Goal: Browse casually: Explore the website without a specific task or goal

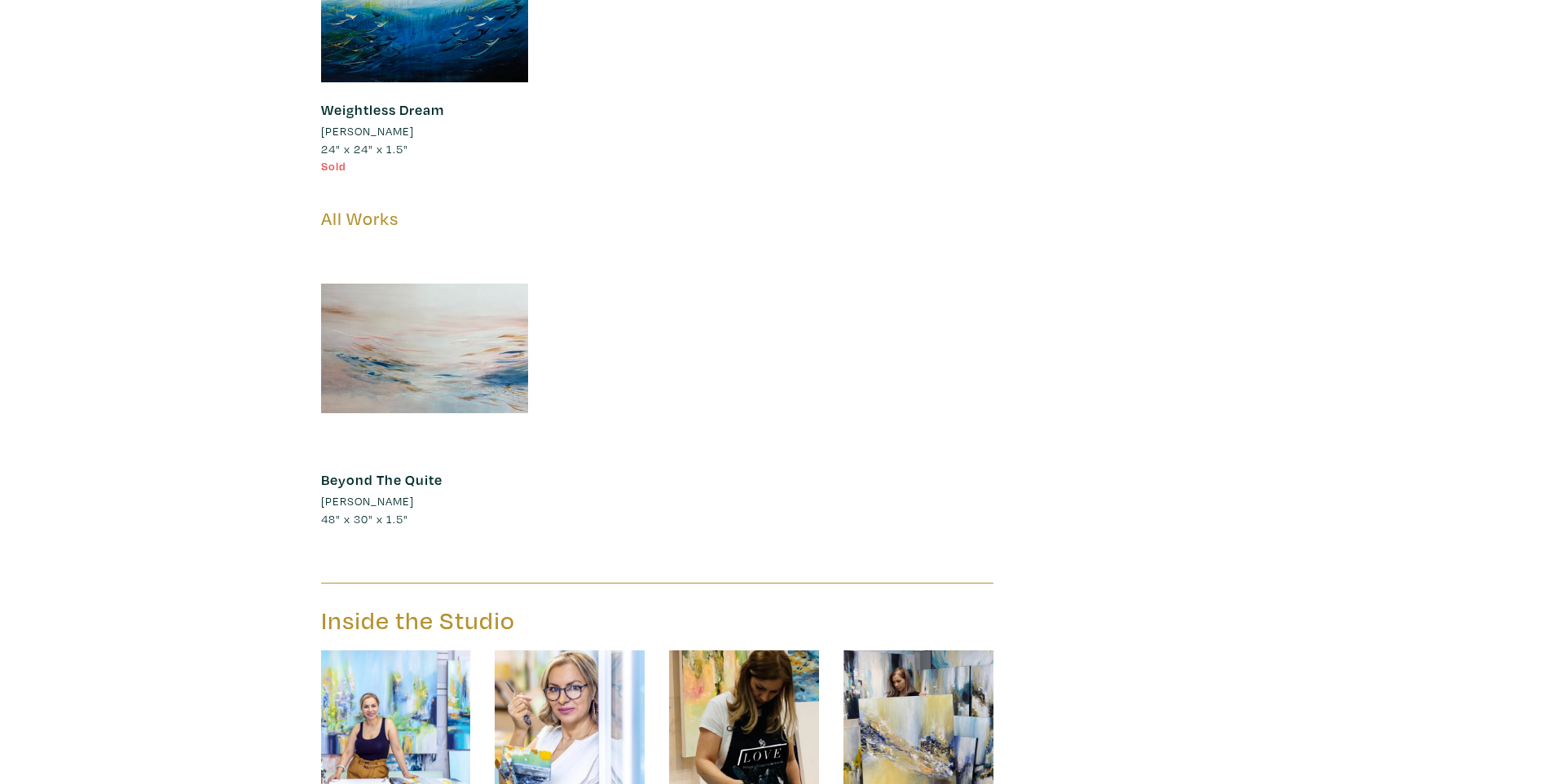
scroll to position [24312, 0]
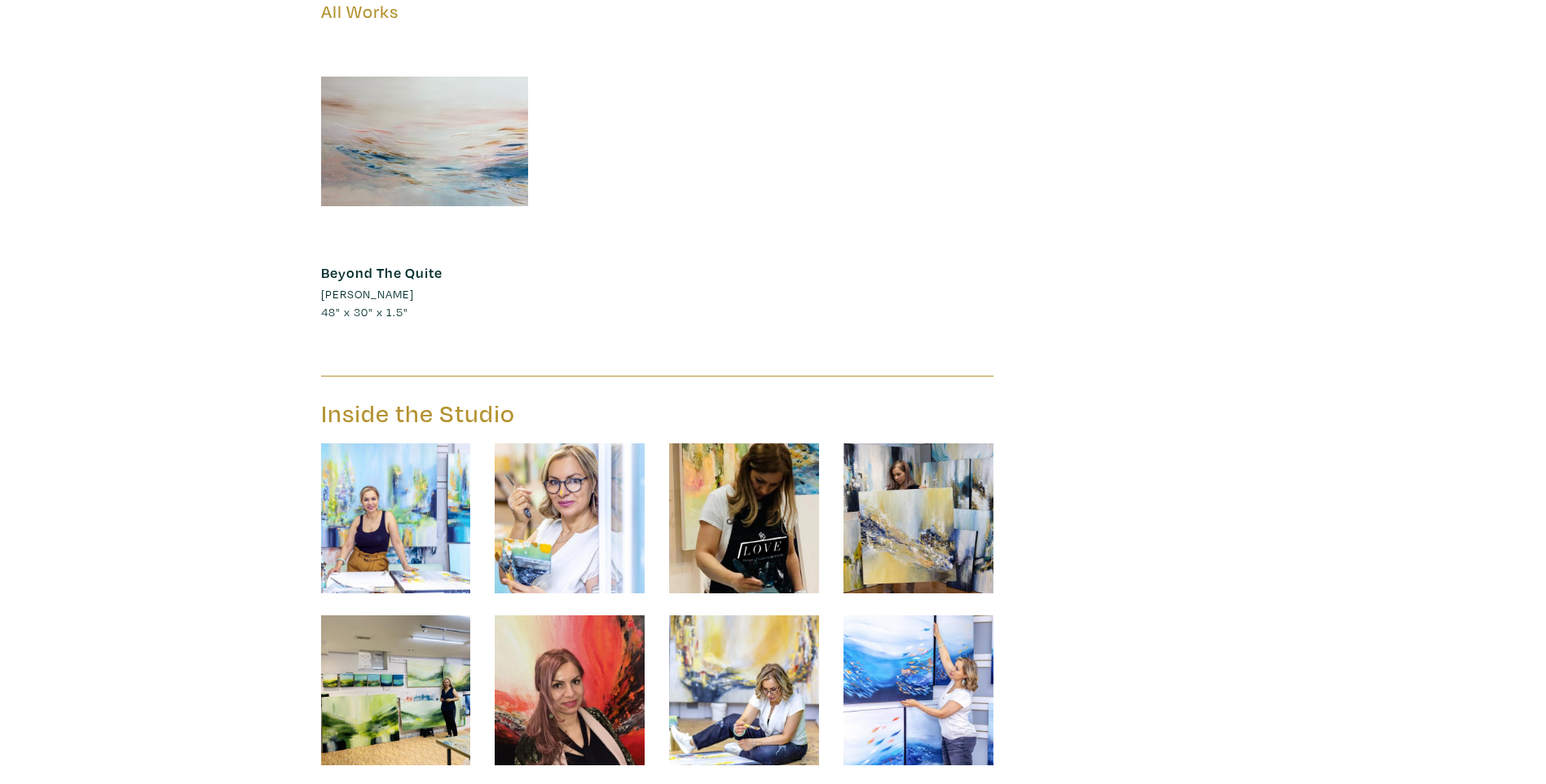
click at [405, 444] on img at bounding box center [396, 518] width 150 height 150
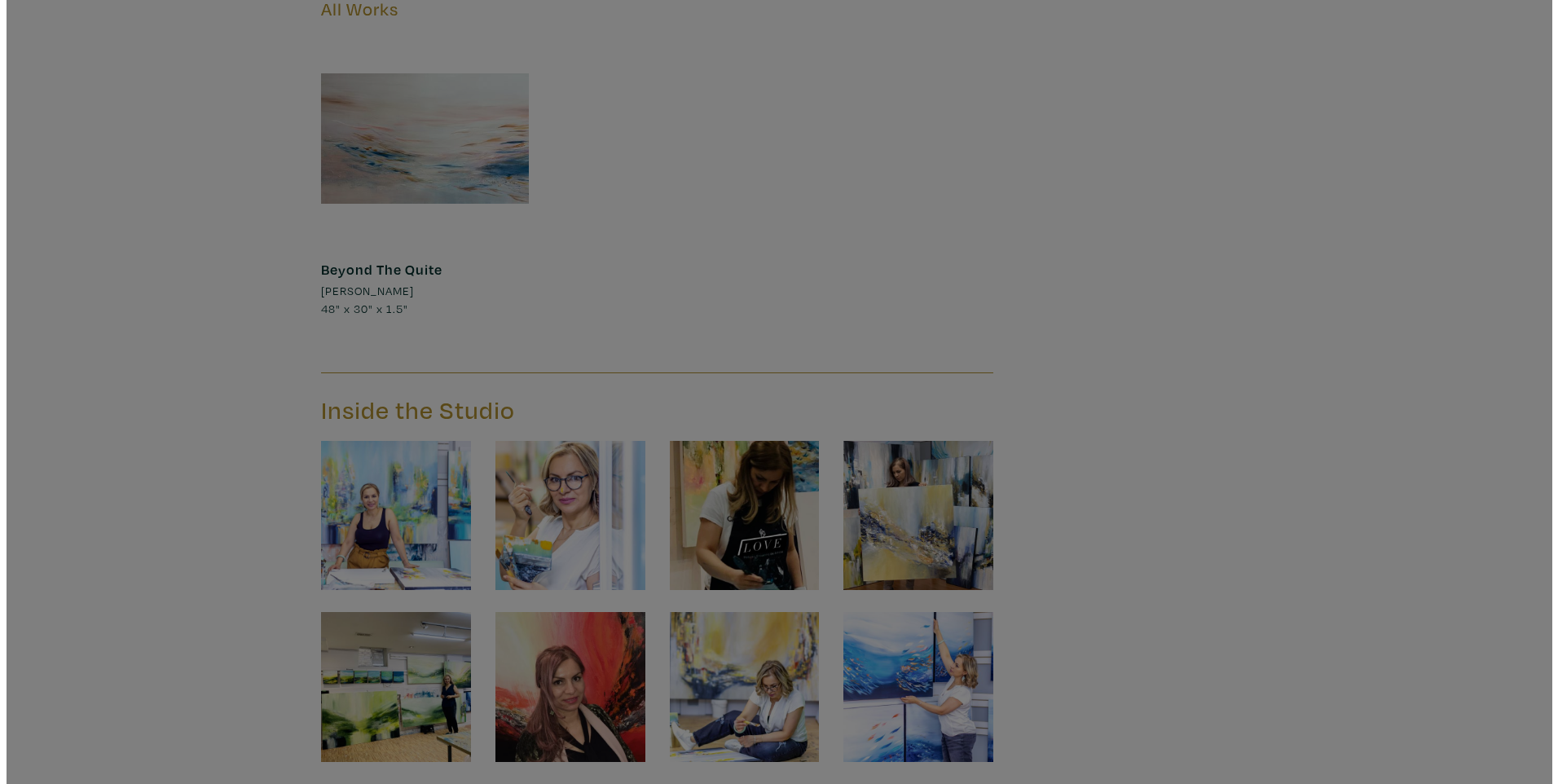
scroll to position [24315, 0]
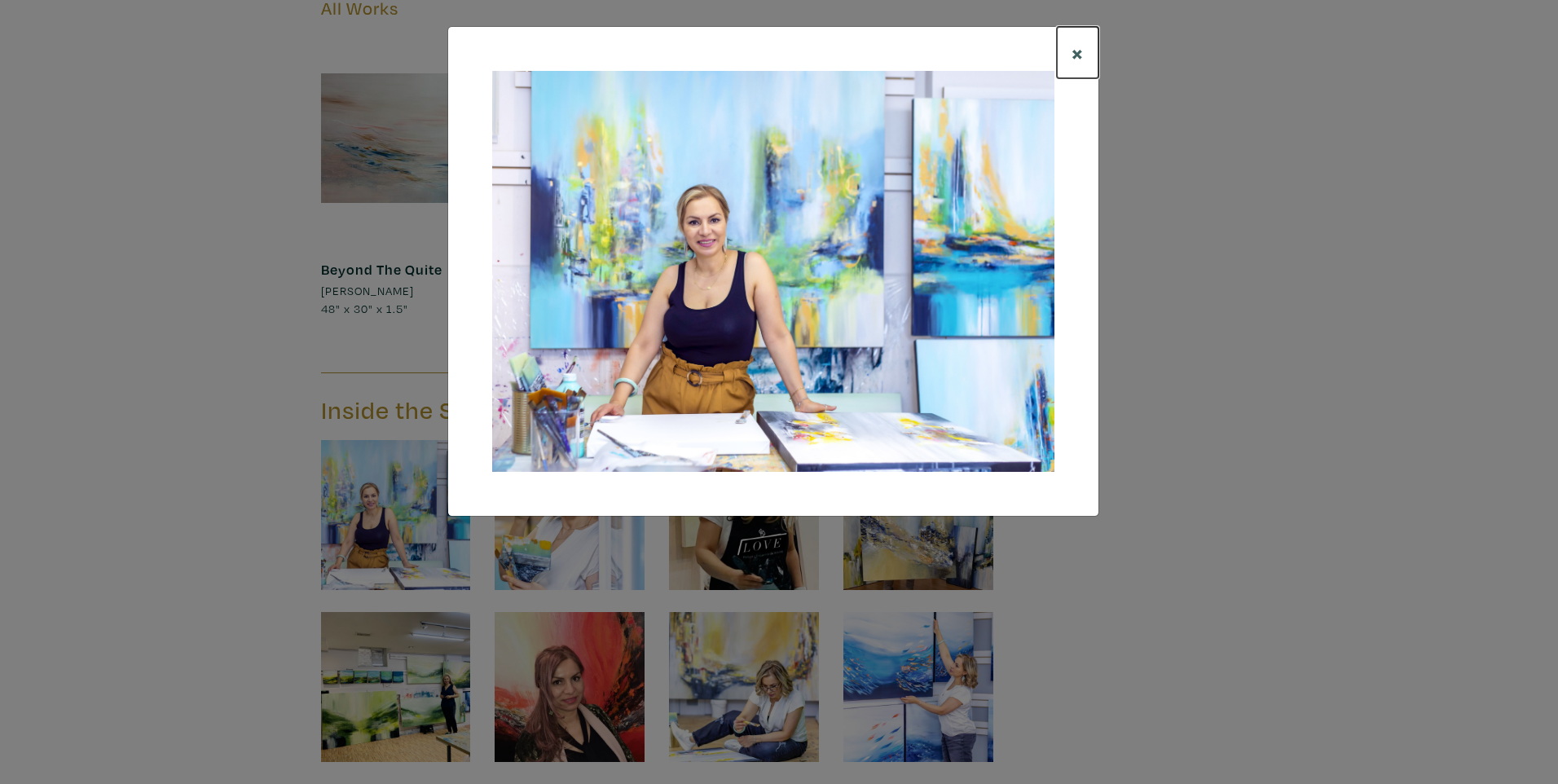
click at [1074, 50] on span "×" at bounding box center [1078, 53] width 12 height 29
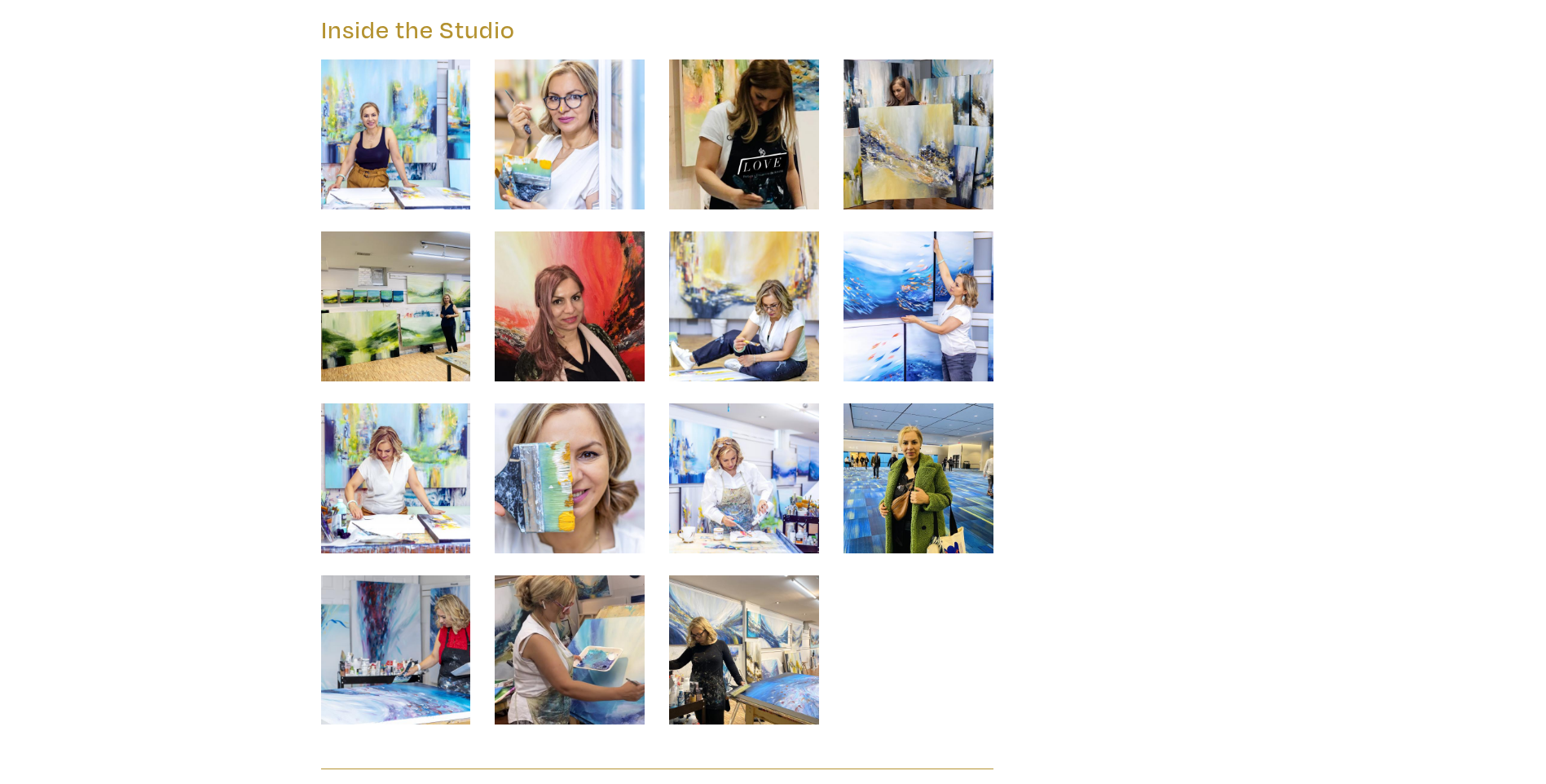
scroll to position [24804, 0]
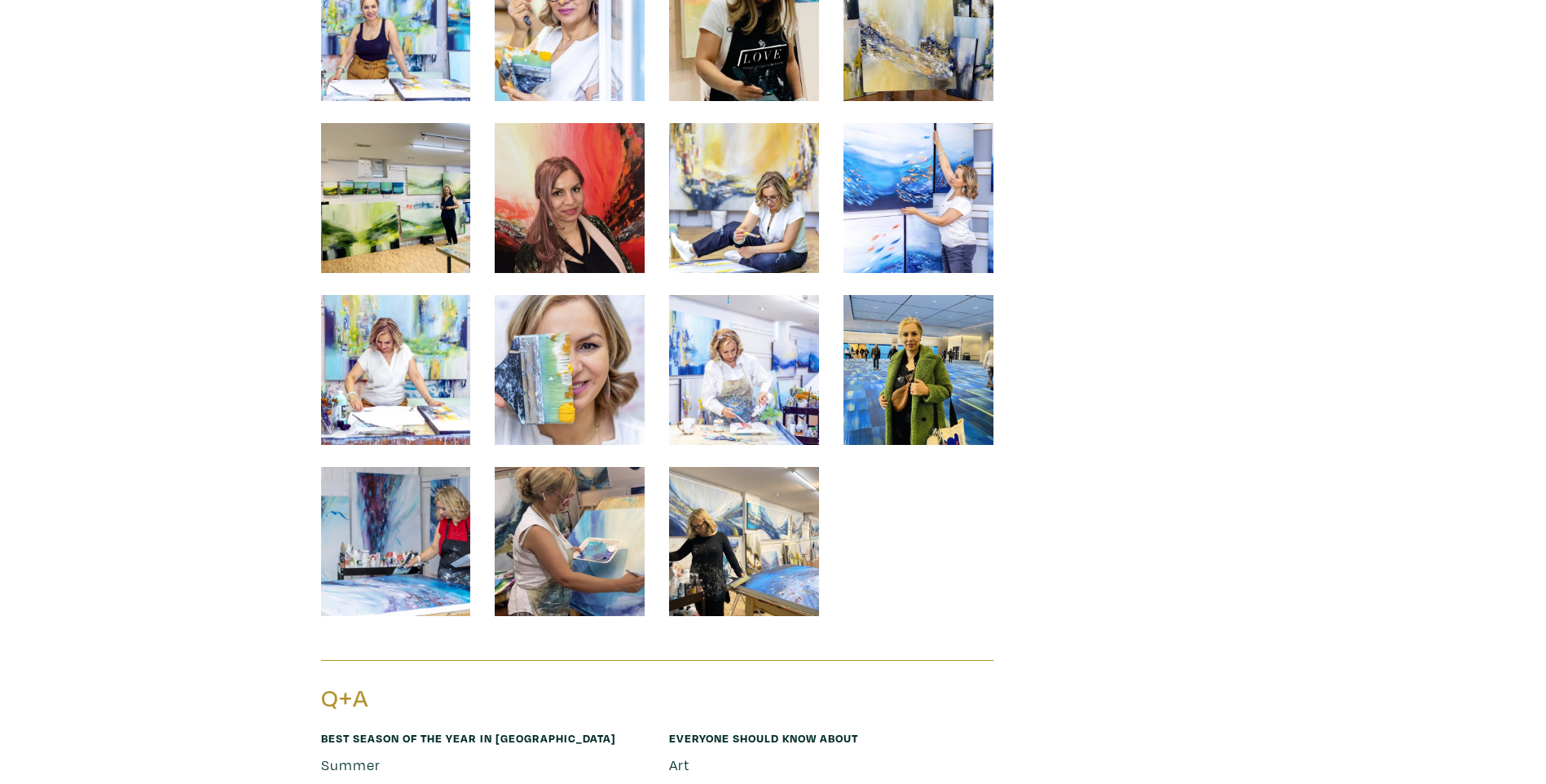
click at [925, 294] on img at bounding box center [918, 369] width 150 height 150
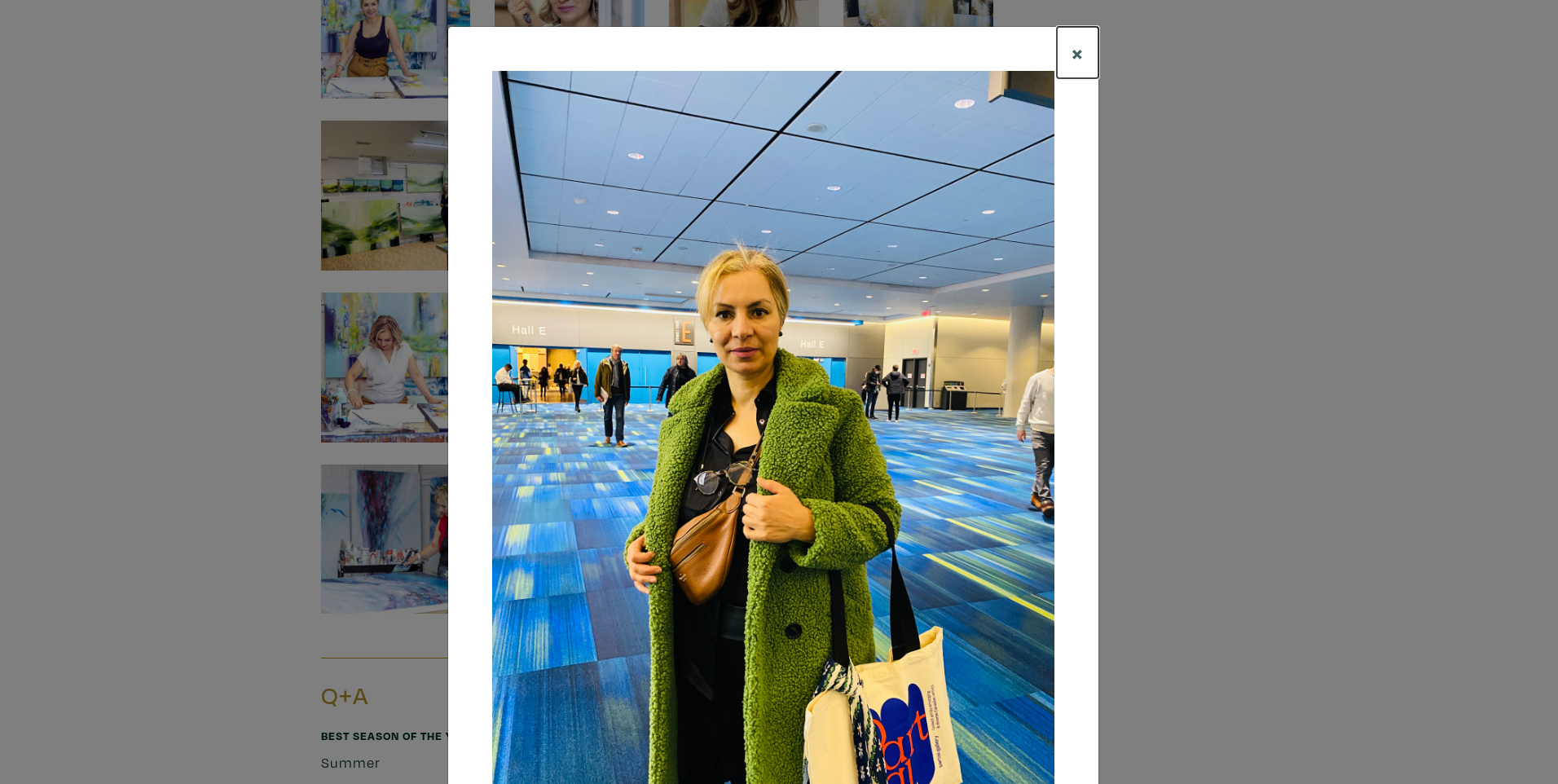
click at [1072, 56] on span "×" at bounding box center [1078, 53] width 12 height 29
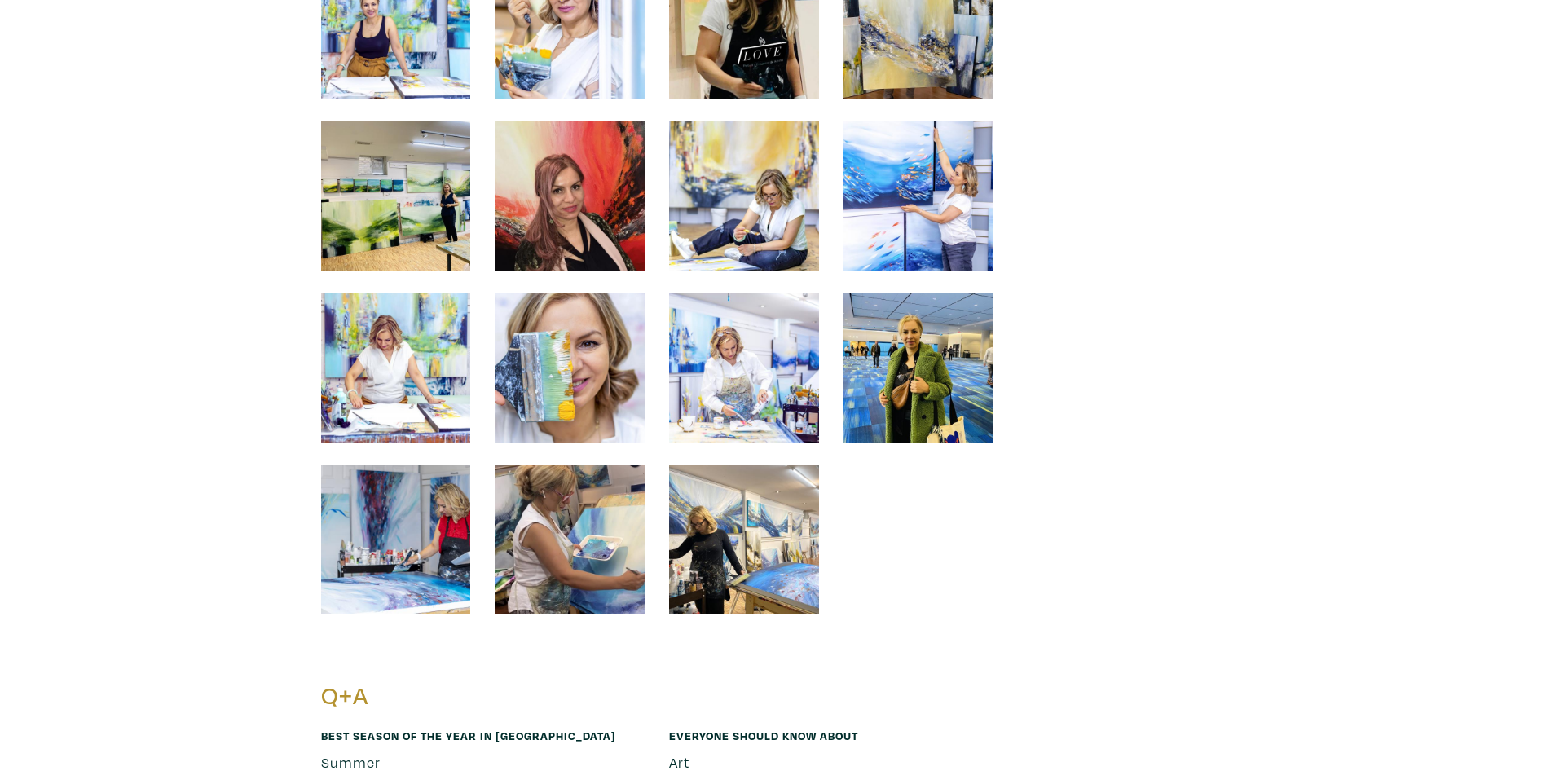
click at [579, 465] on img at bounding box center [569, 539] width 150 height 150
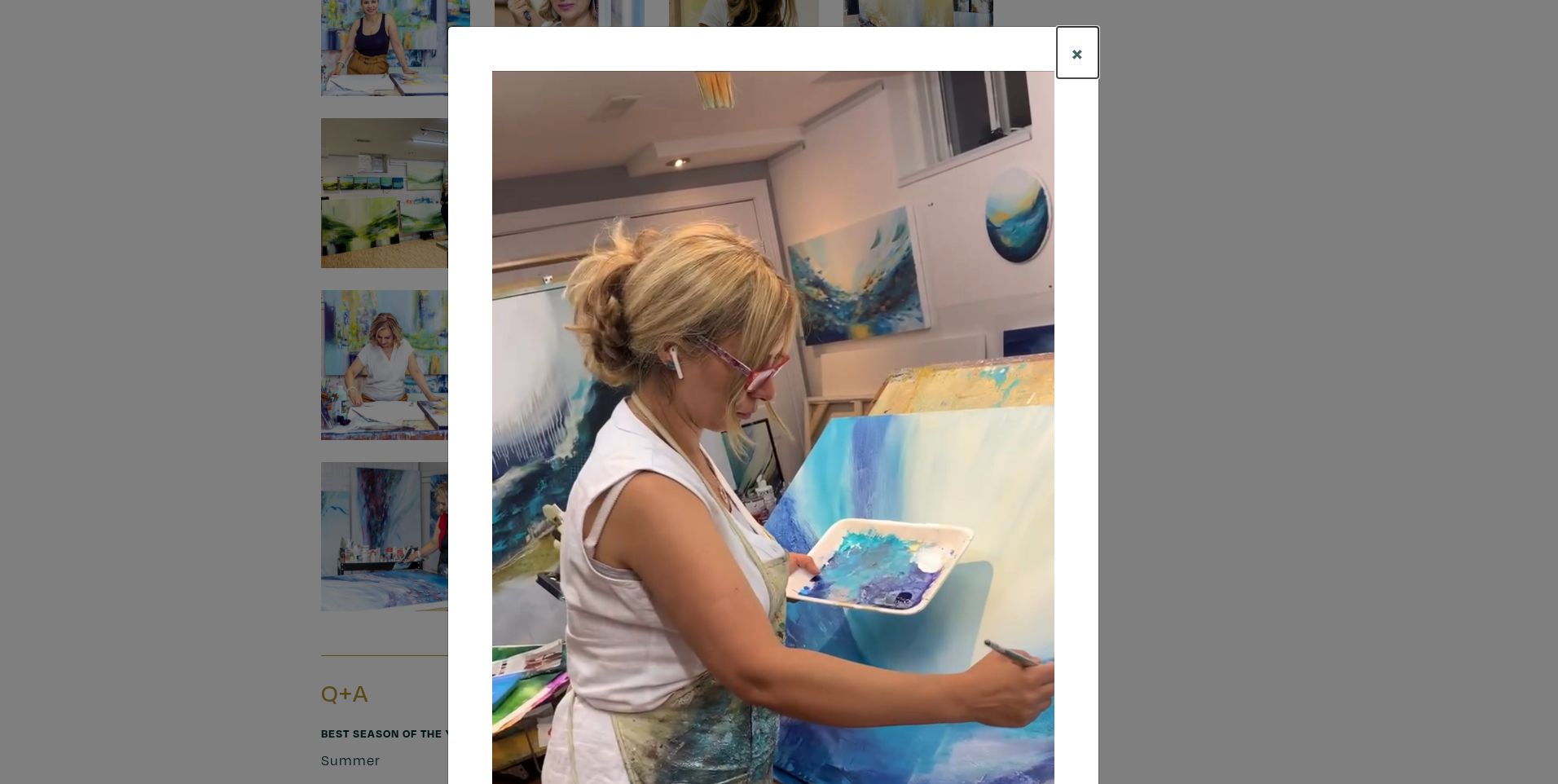
click at [1064, 53] on button "×" at bounding box center [1077, 53] width 41 height 52
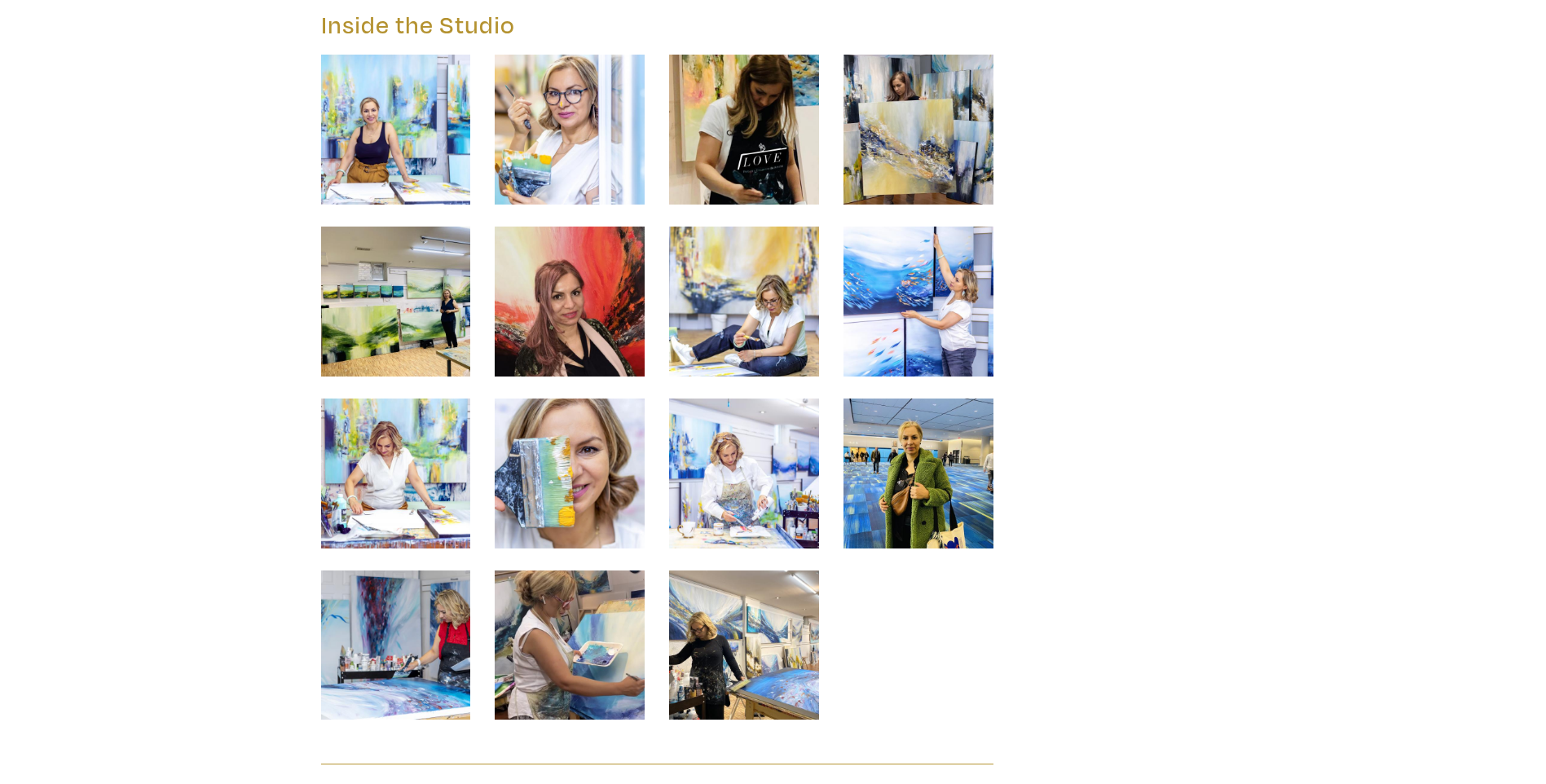
scroll to position [24483, 0]
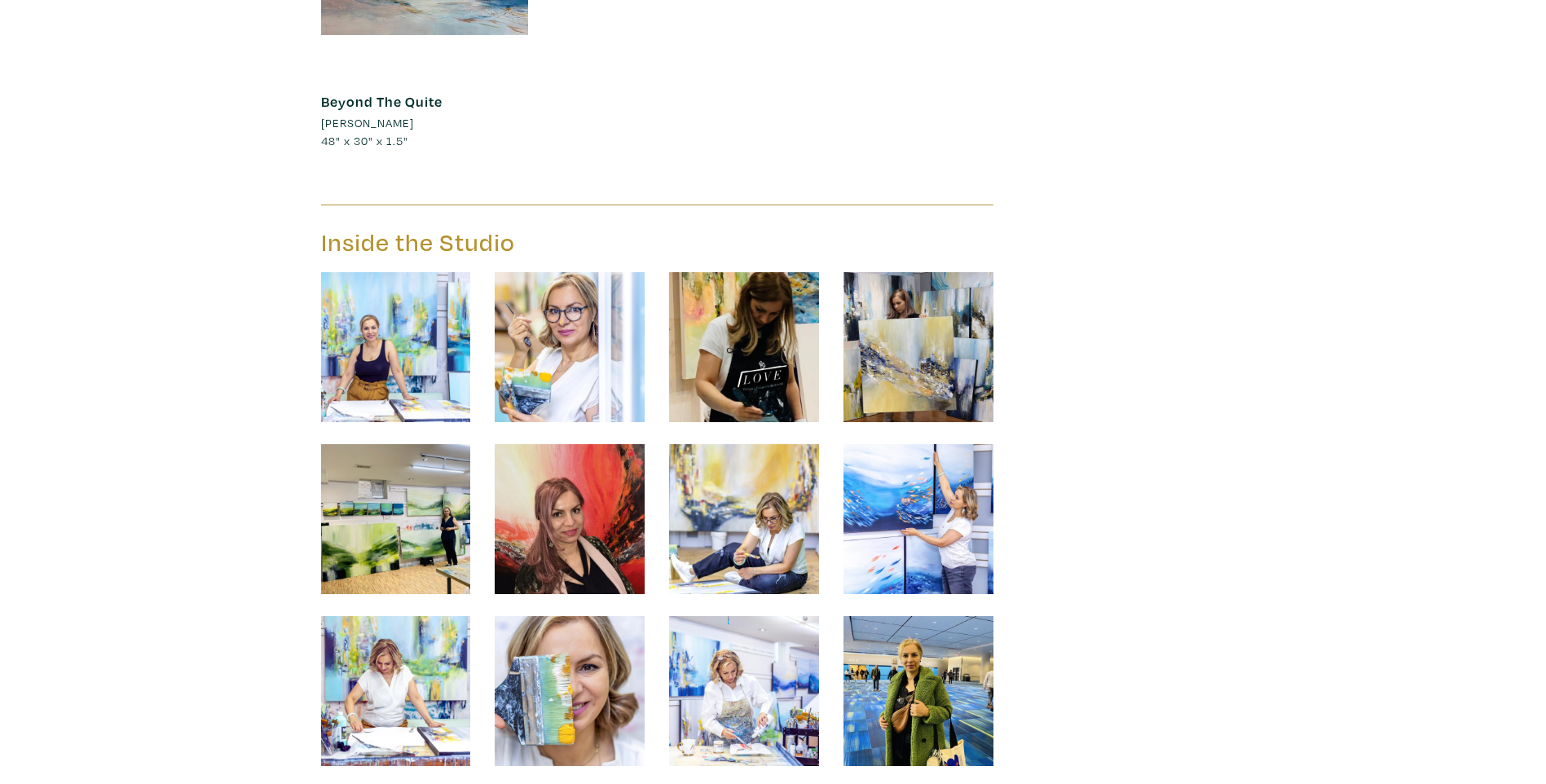
click at [582, 616] on img at bounding box center [569, 690] width 150 height 150
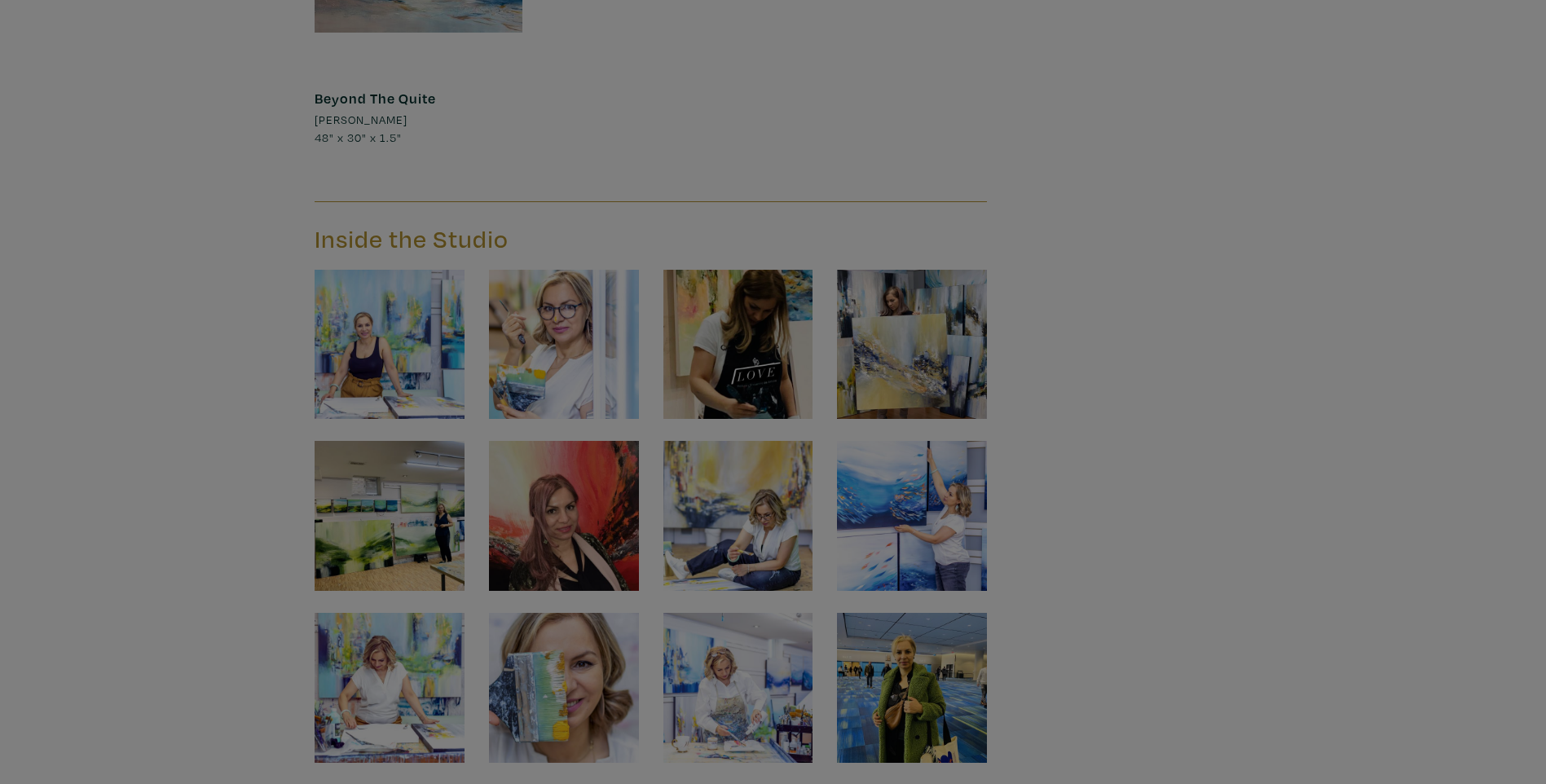
scroll to position [24486, 0]
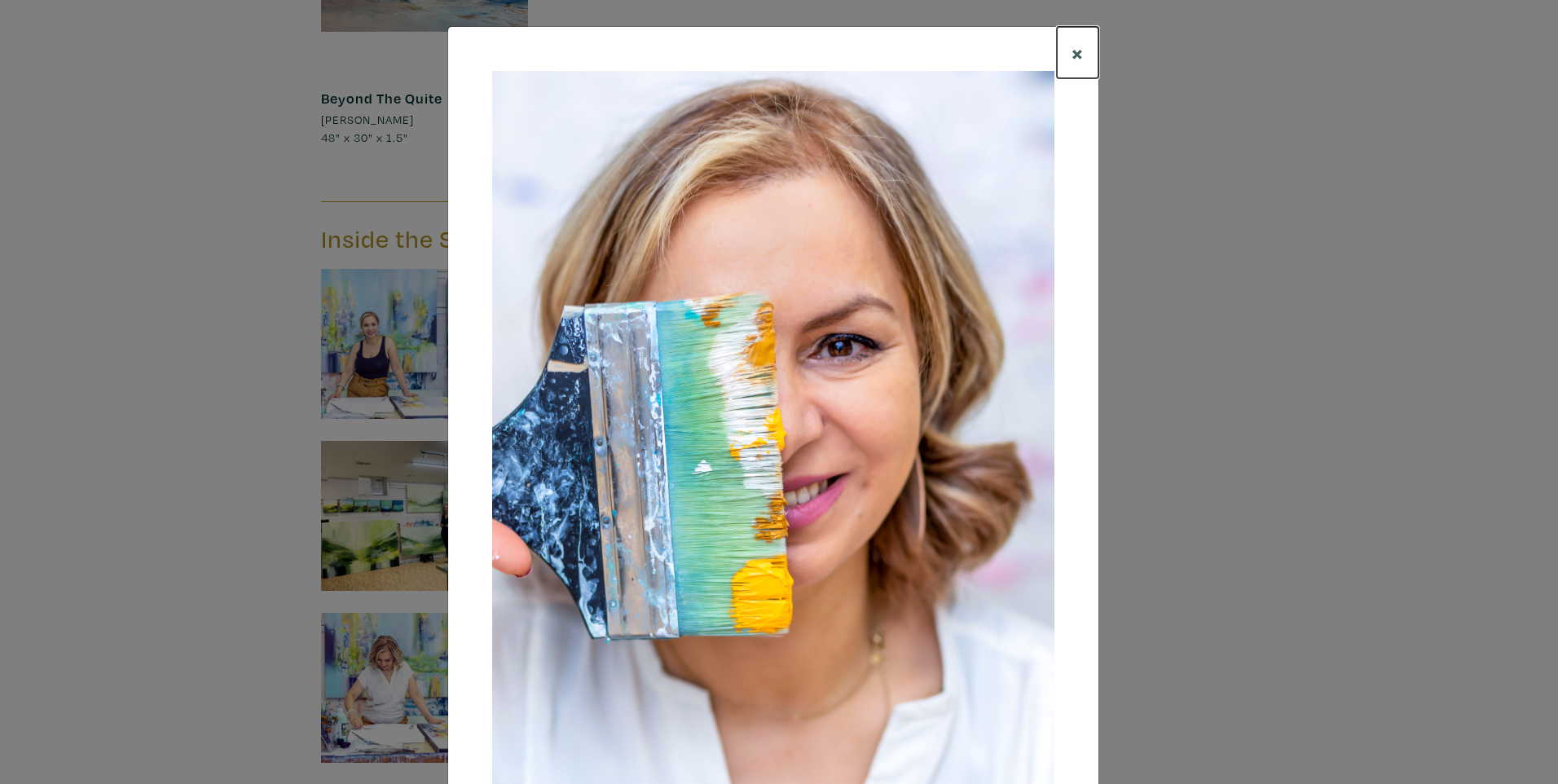
click at [1072, 56] on span "×" at bounding box center [1078, 53] width 12 height 29
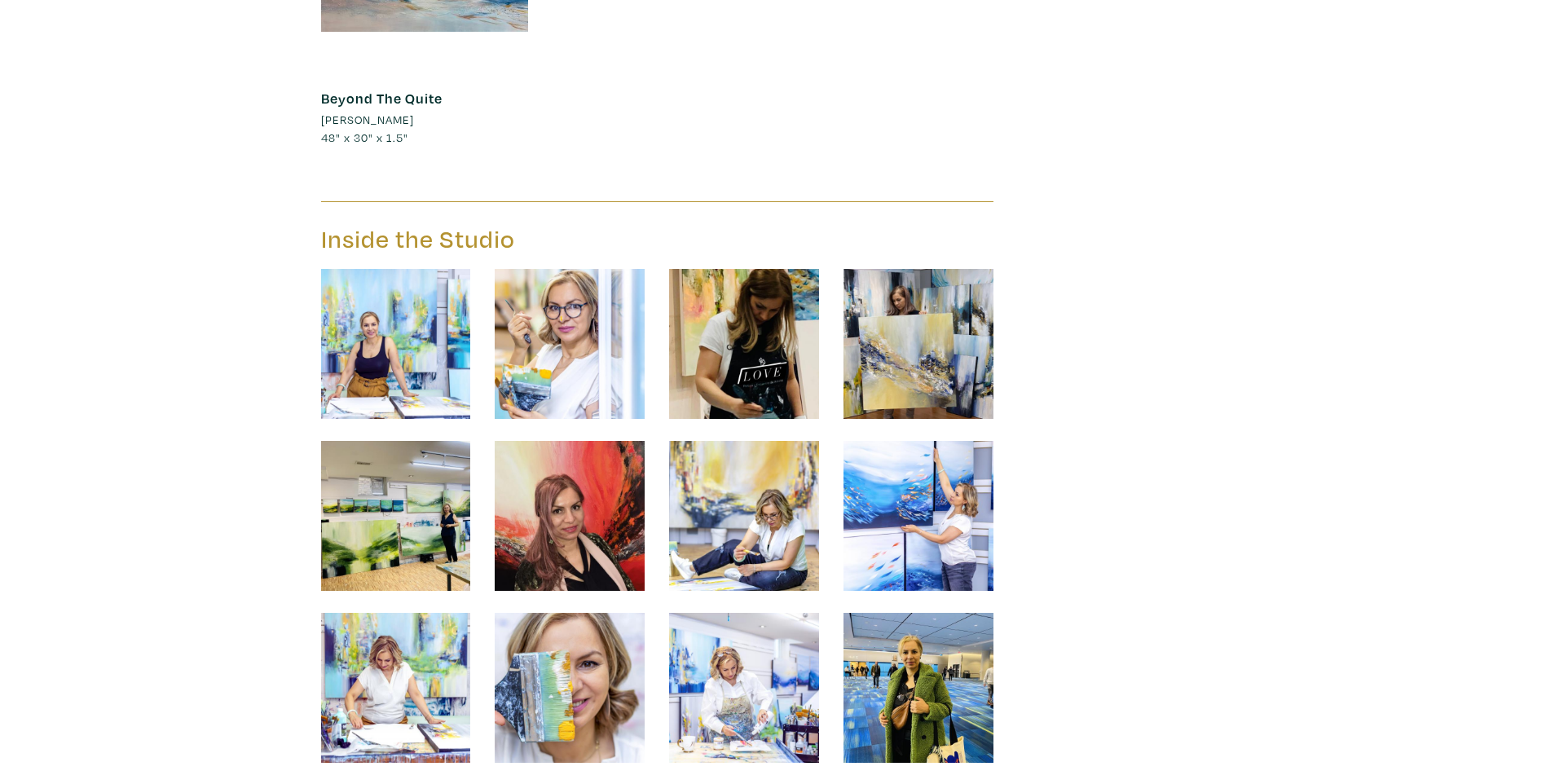
click at [751, 269] on img at bounding box center [744, 343] width 150 height 150
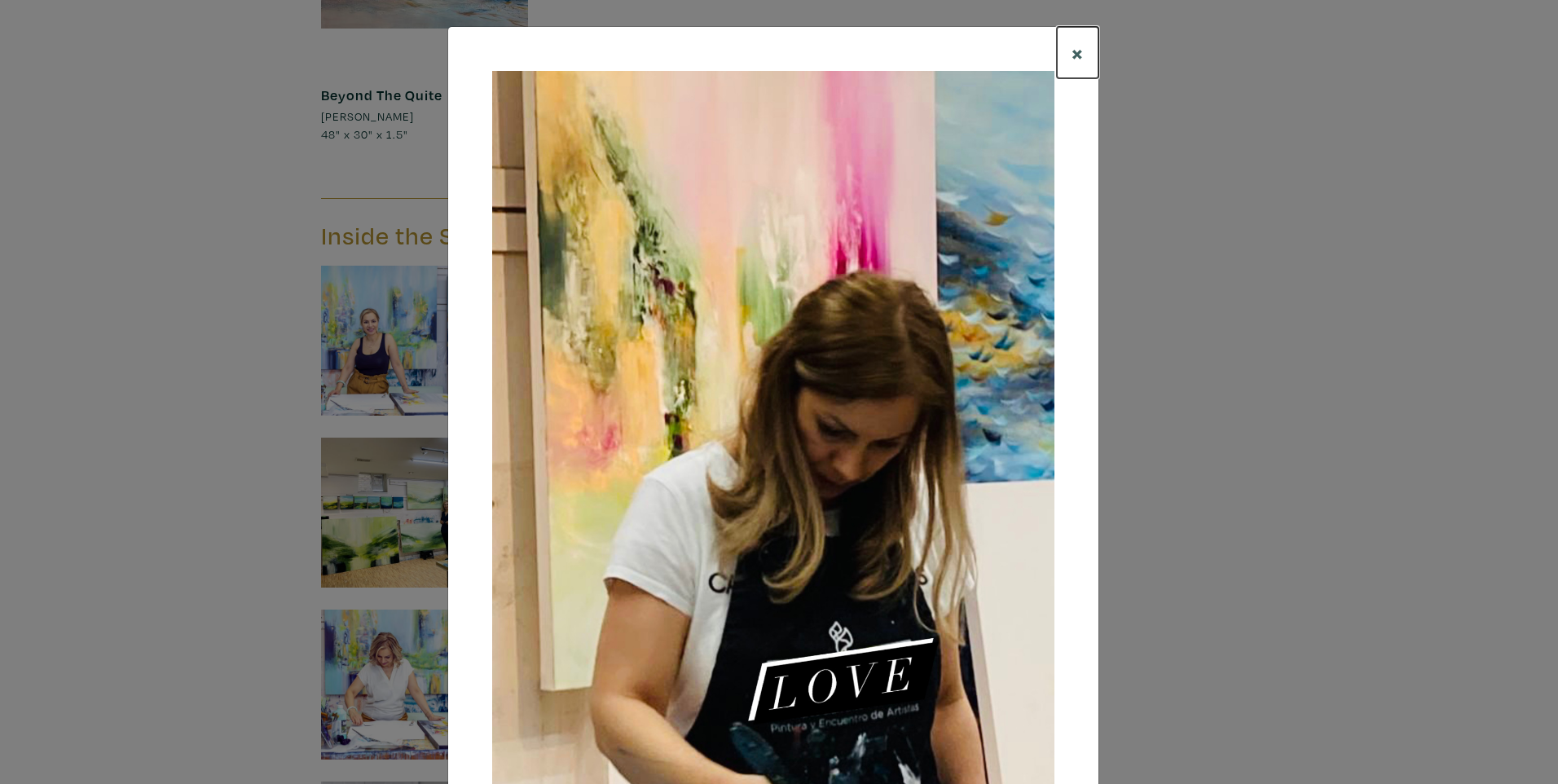
click at [1072, 58] on span "×" at bounding box center [1078, 53] width 12 height 29
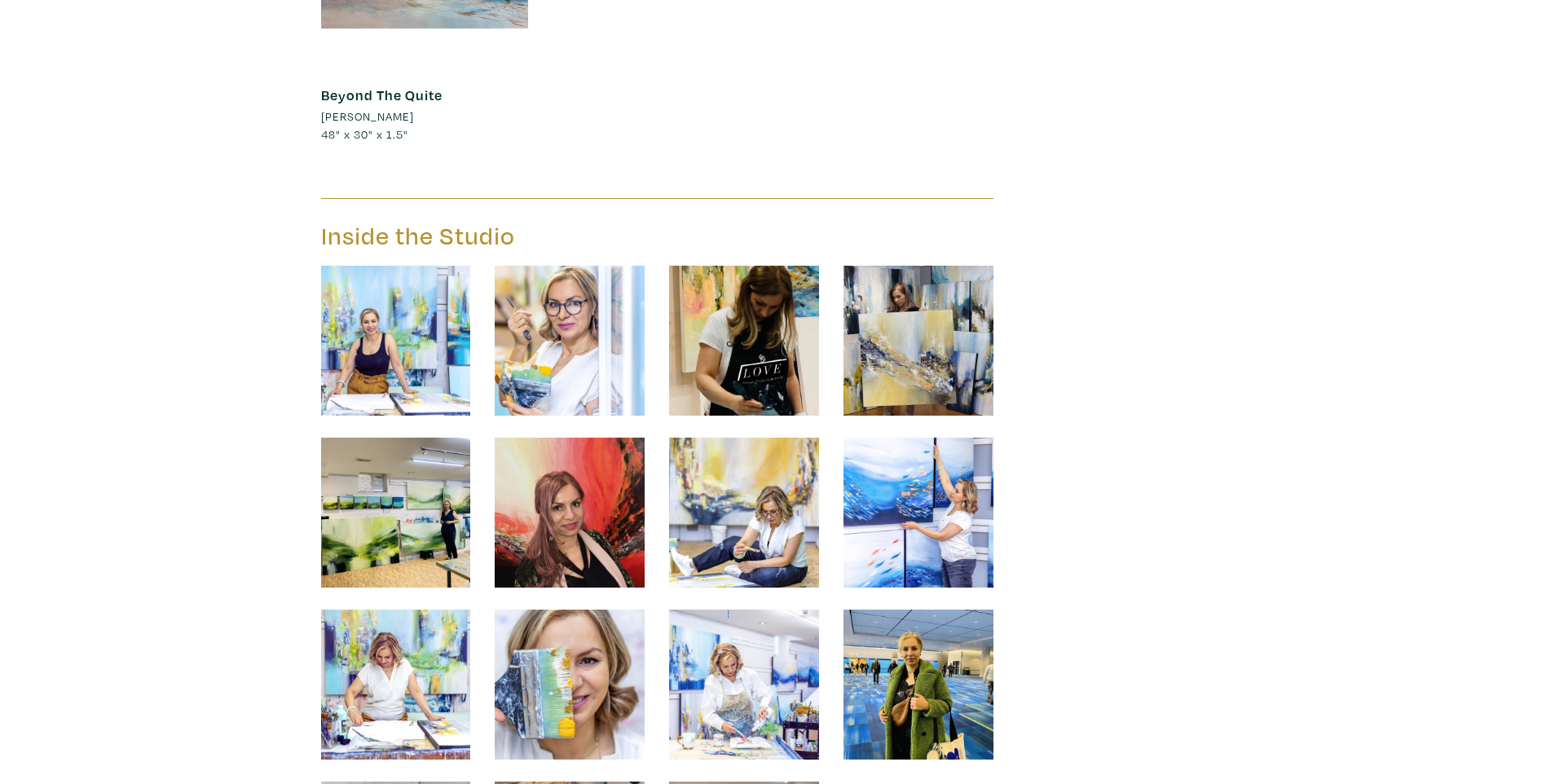
click at [426, 468] on img at bounding box center [396, 512] width 150 height 150
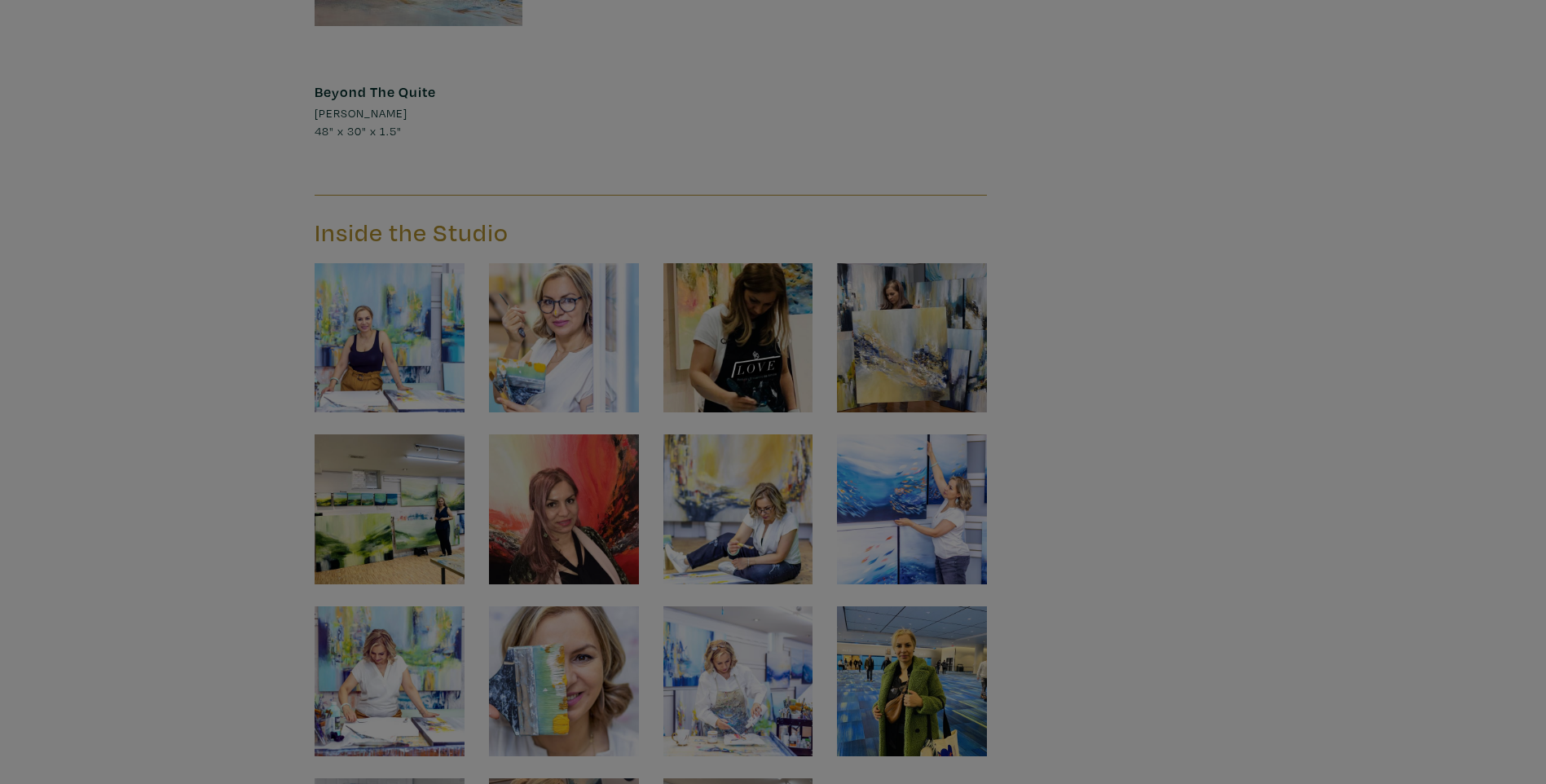
scroll to position [24492, 0]
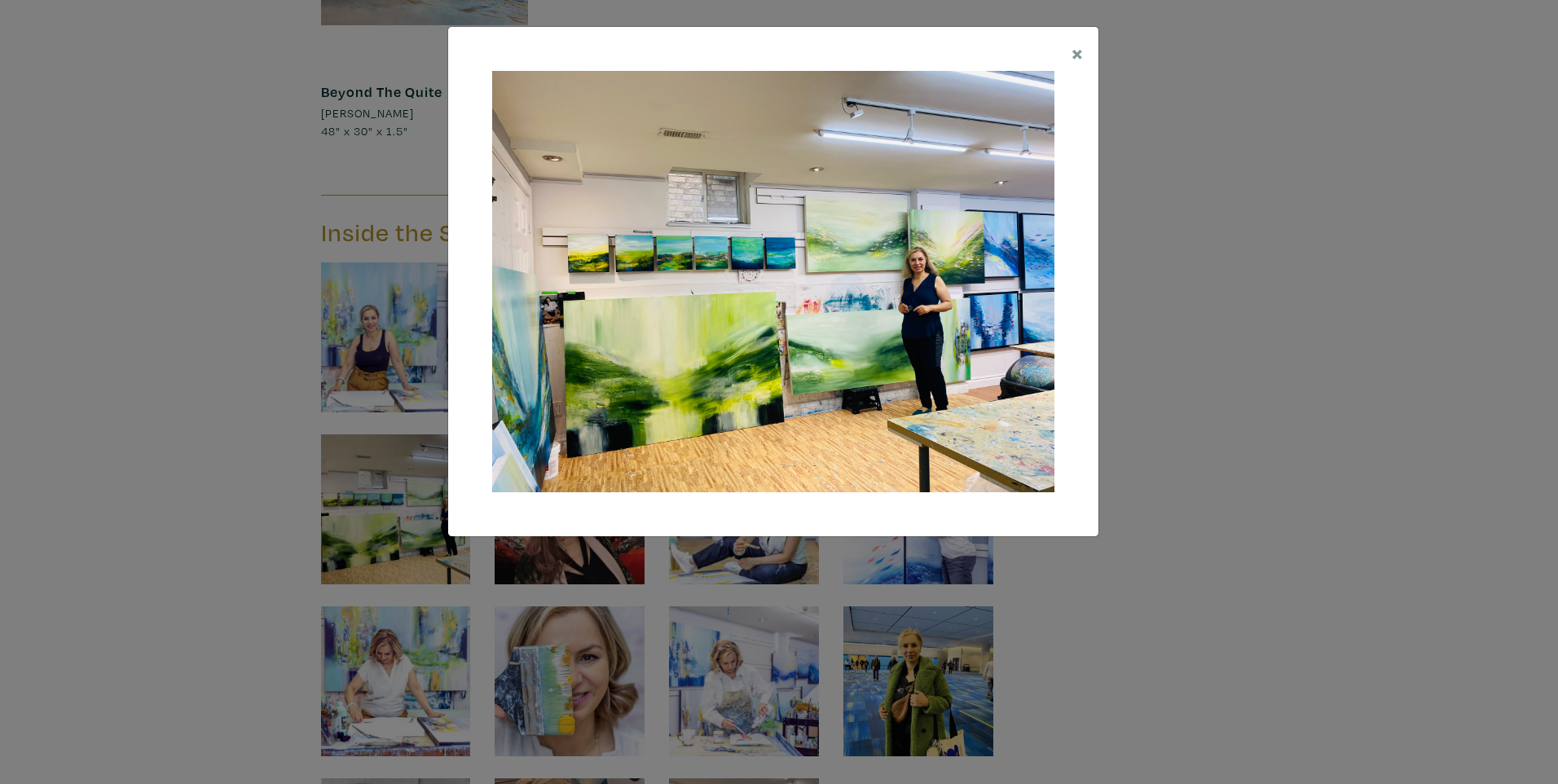
click at [964, 345] on img at bounding box center [774, 281] width 562 height 422
click at [1083, 58] on span "×" at bounding box center [1078, 53] width 12 height 29
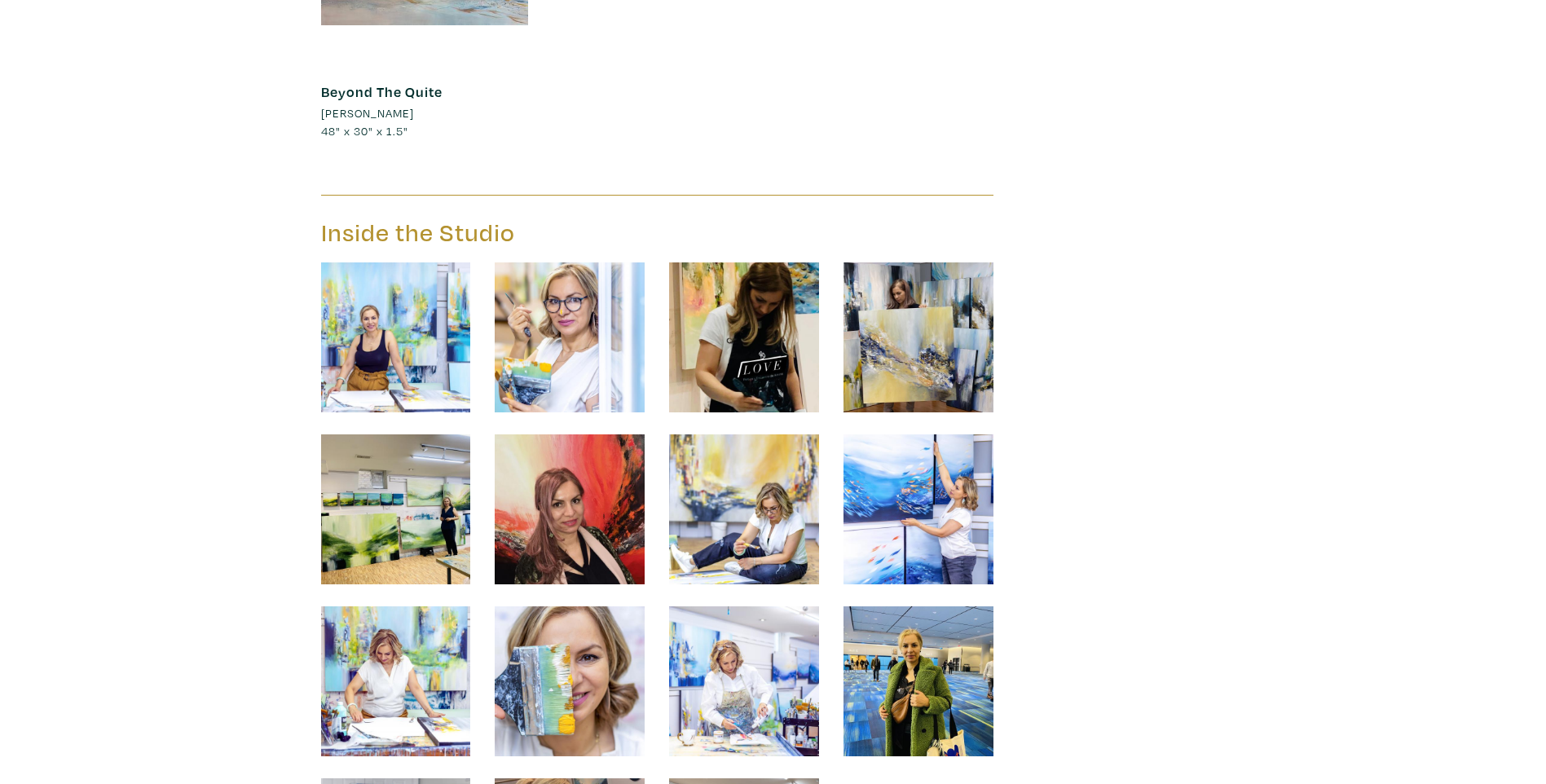
click at [745, 606] on img at bounding box center [744, 681] width 150 height 150
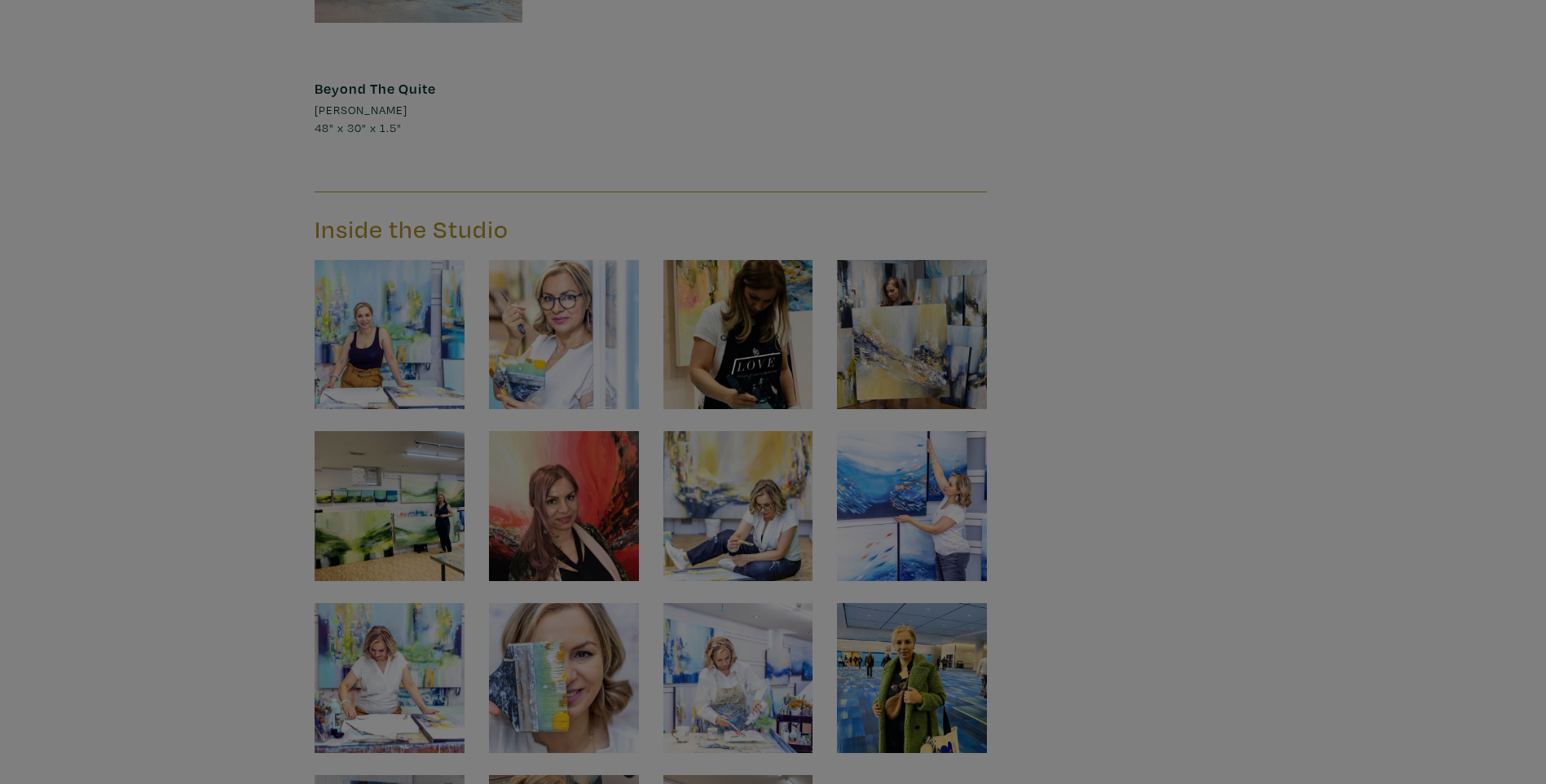
scroll to position [24495, 0]
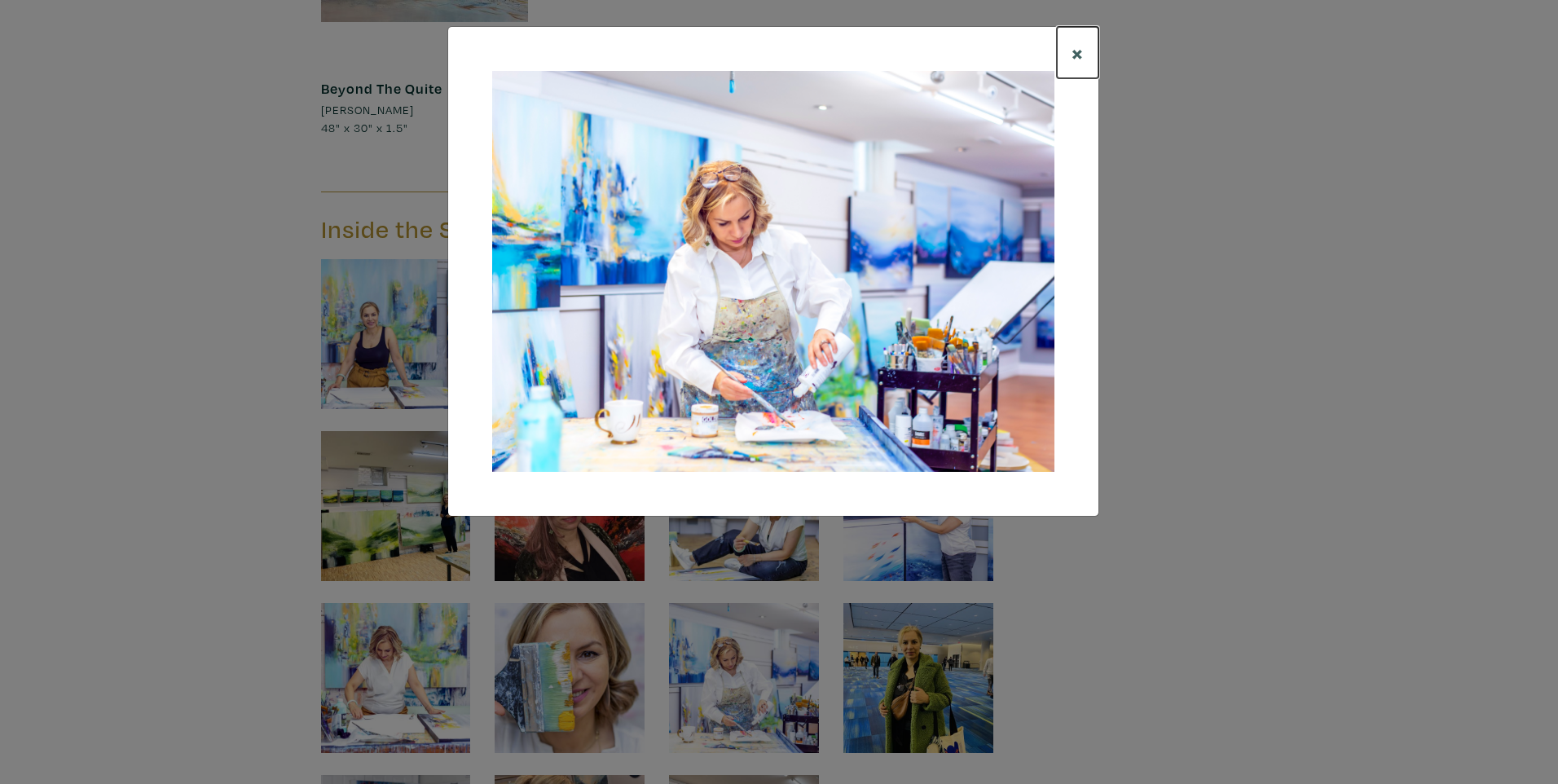
click at [1081, 59] on span "×" at bounding box center [1078, 53] width 12 height 29
